Goal: Task Accomplishment & Management: Use online tool/utility

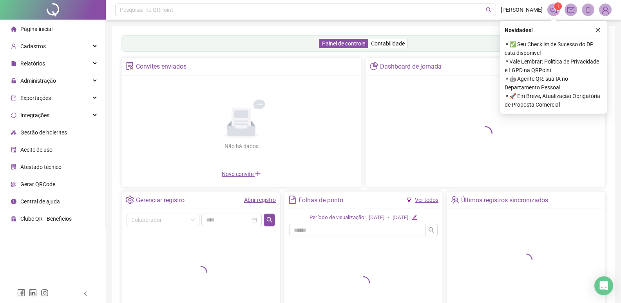
click at [56, 179] on li "Gerar QRCode" at bounding box center [53, 184] width 102 height 16
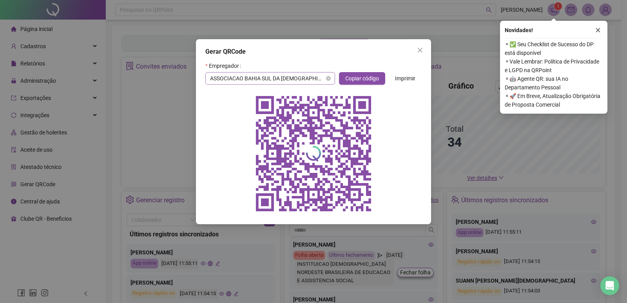
click at [318, 78] on span "ASSOCIACAO BAHIA SUL DA [DEMOGRAPHIC_DATA] [DEMOGRAPHIC_DATA] DO SETIMO DIA" at bounding box center [270, 78] width 120 height 12
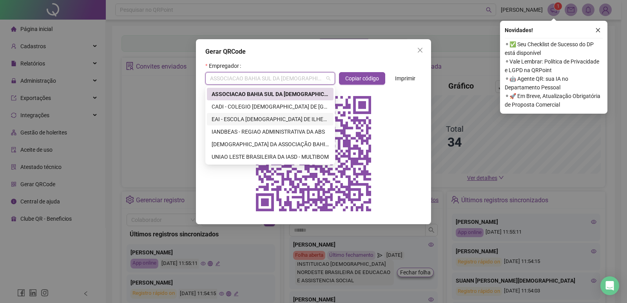
click at [280, 116] on div "EAI - ESCOLA [DEMOGRAPHIC_DATA] DE ILHEUS" at bounding box center [270, 119] width 117 height 9
click at [374, 80] on span "Copiar código" at bounding box center [362, 78] width 34 height 9
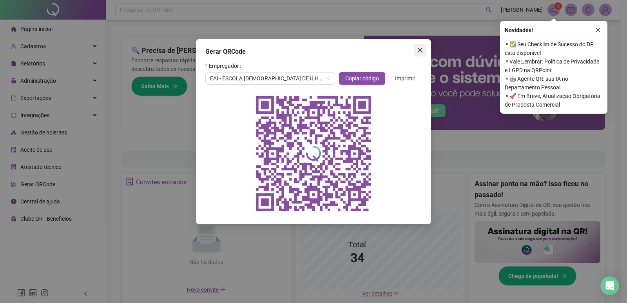
click at [415, 51] on span "Close" at bounding box center [420, 50] width 13 height 6
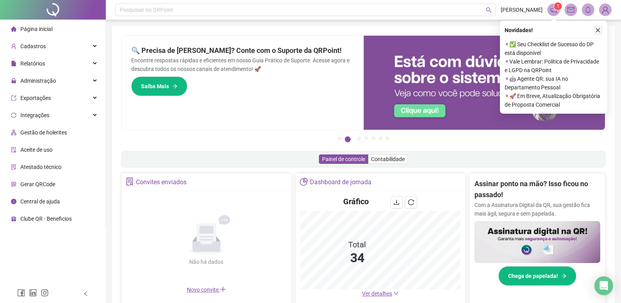
click at [597, 29] on icon "close" at bounding box center [597, 29] width 5 height 5
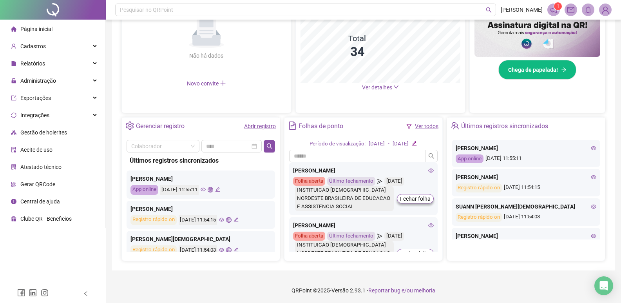
scroll to position [207, 0]
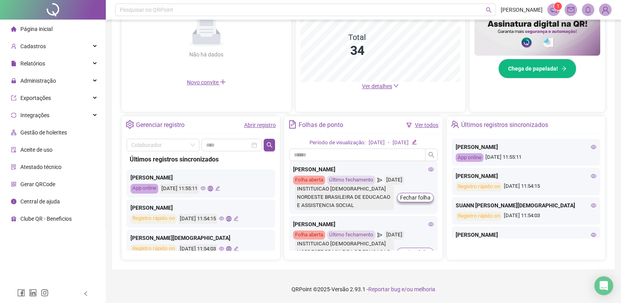
click at [428, 170] on icon "eye" at bounding box center [430, 168] width 5 height 5
click at [428, 224] on icon "eye" at bounding box center [430, 223] width 5 height 5
click at [428, 222] on icon "eye" at bounding box center [430, 223] width 5 height 5
